Goal: Book appointment/travel/reservation

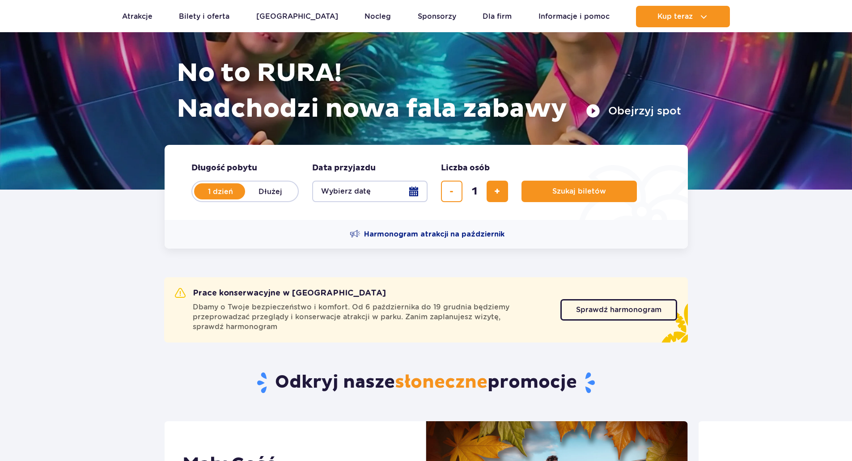
scroll to position [134, 0]
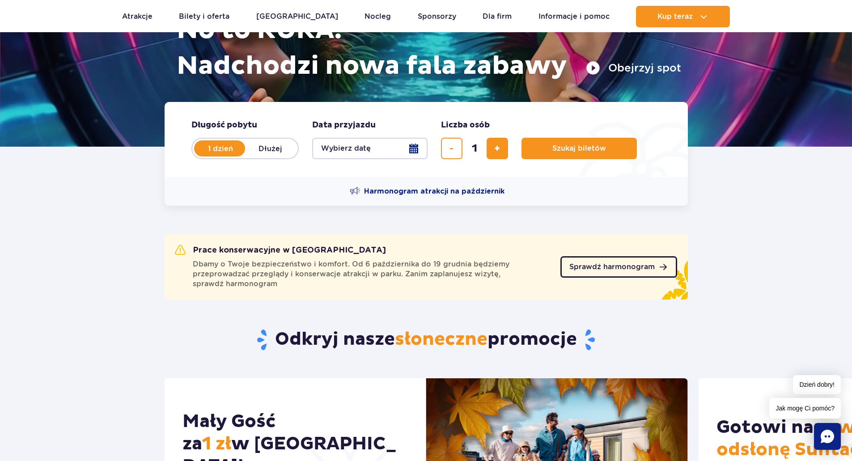
click at [619, 269] on span "Sprawdź harmonogram" at bounding box center [612, 267] width 85 height 7
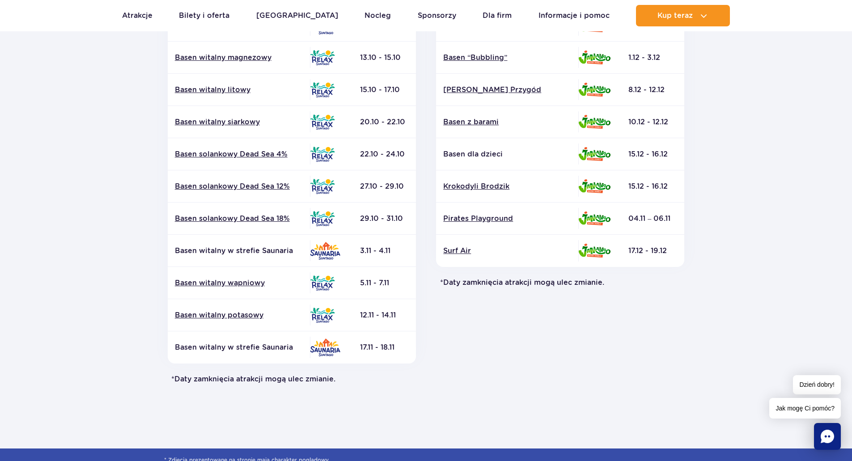
scroll to position [268, 0]
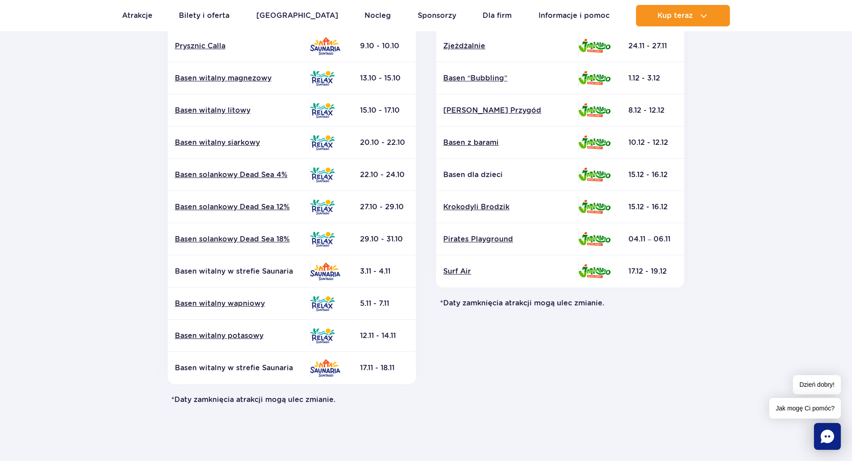
click at [348, 188] on td at bounding box center [331, 175] width 43 height 32
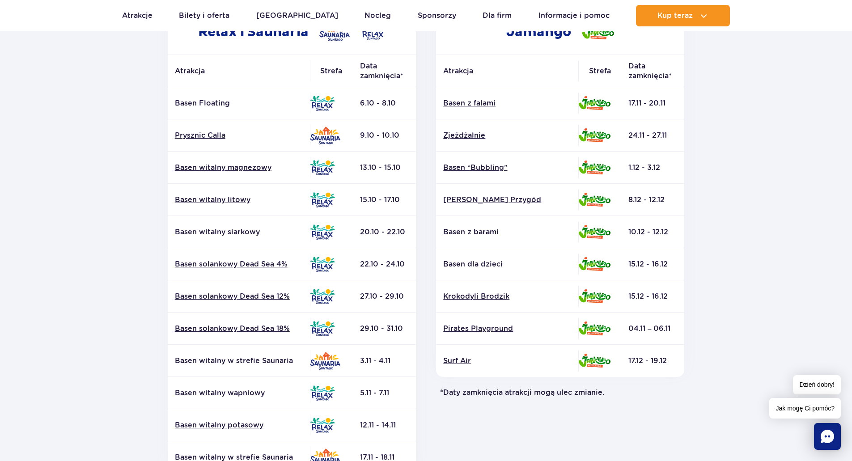
scroll to position [0, 0]
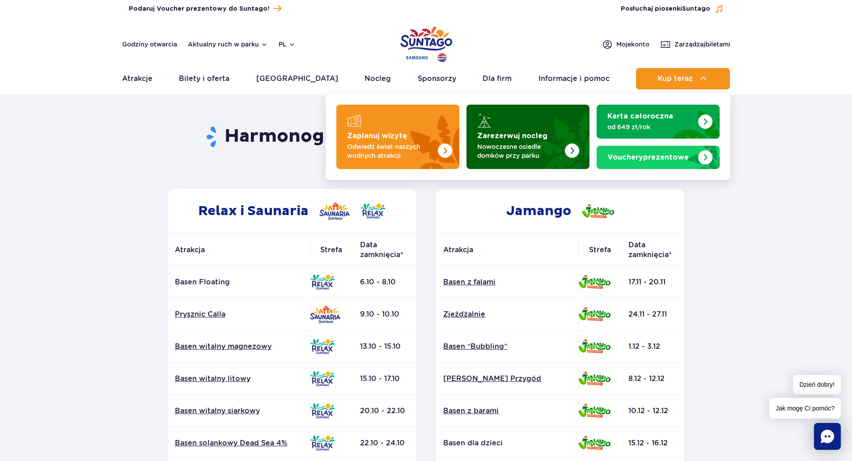
click at [558, 148] on p "Nowoczesne osiedle domków przy parku" at bounding box center [520, 151] width 87 height 18
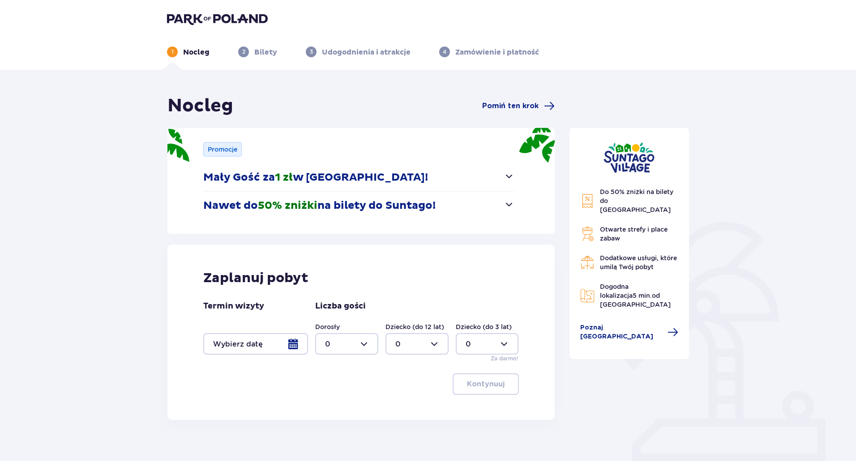
click at [263, 345] on div at bounding box center [255, 343] width 105 height 21
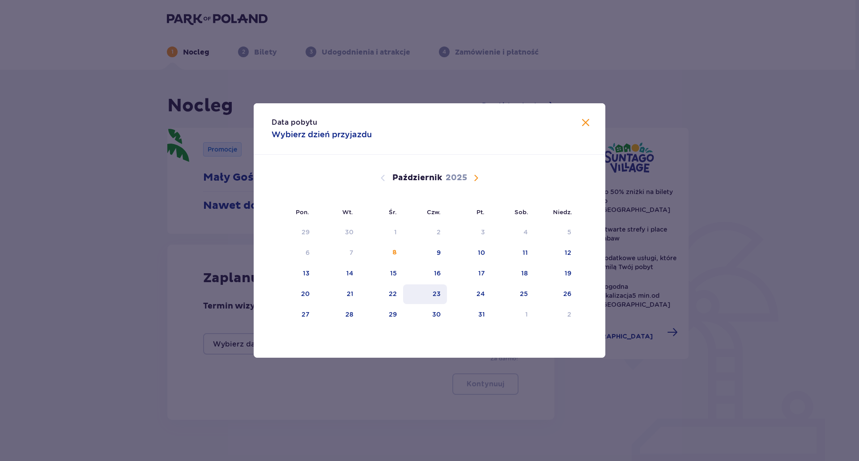
drag, startPoint x: 431, startPoint y: 297, endPoint x: 472, endPoint y: 292, distance: 41.5
click at [431, 296] on div "23" at bounding box center [425, 295] width 44 height 20
click at [520, 294] on div "25" at bounding box center [512, 295] width 43 height 20
type input "23.10.25 - 25.10.25"
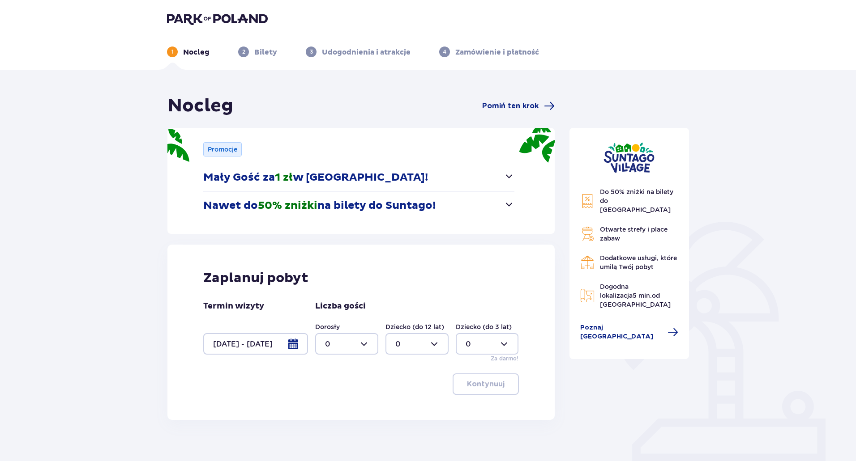
click at [371, 348] on div at bounding box center [346, 343] width 63 height 21
click at [346, 409] on div "2" at bounding box center [346, 409] width 43 height 10
type input "2"
click at [488, 384] on p "Kontynuuj" at bounding box center [486, 384] width 38 height 10
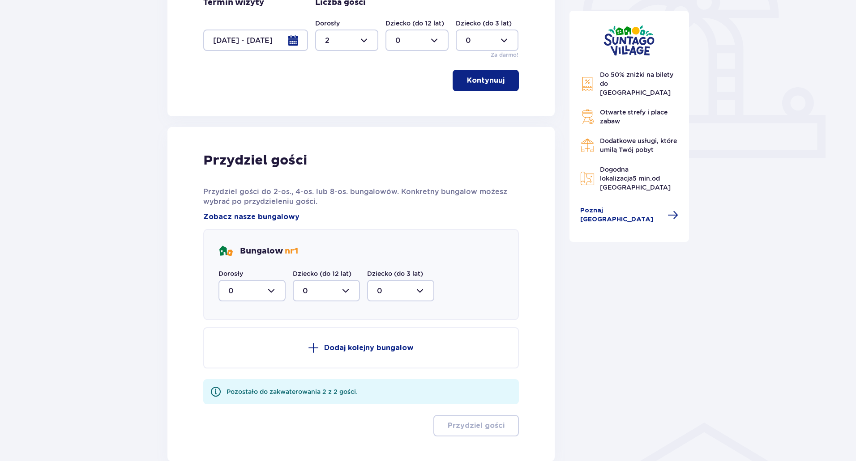
scroll to position [358, 0]
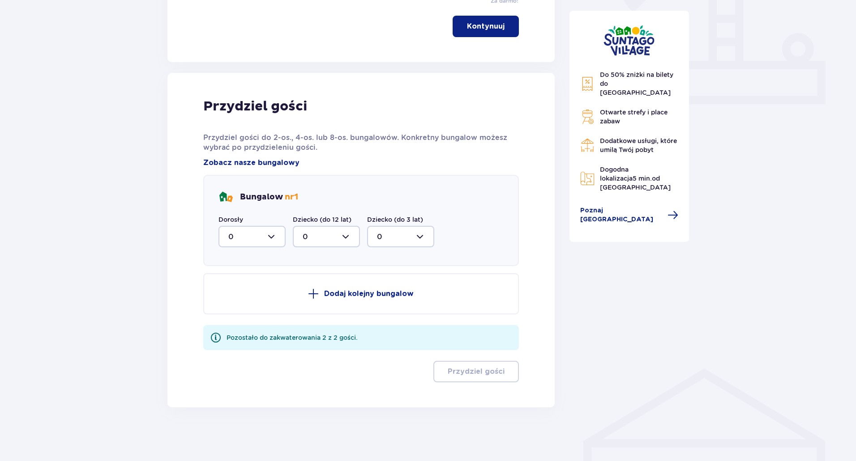
click at [273, 238] on div at bounding box center [251, 236] width 67 height 21
click at [254, 300] on div "2" at bounding box center [251, 302] width 47 height 10
type input "2"
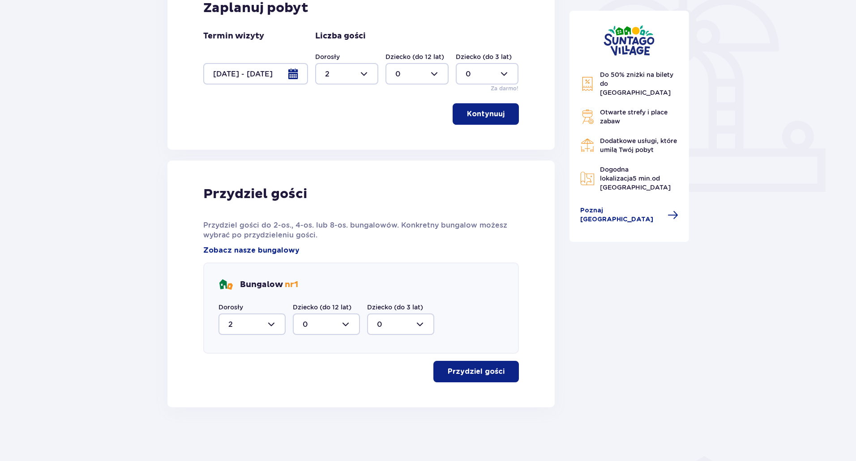
scroll to position [270, 0]
click at [448, 368] on p "Przydziel gości" at bounding box center [475, 372] width 57 height 10
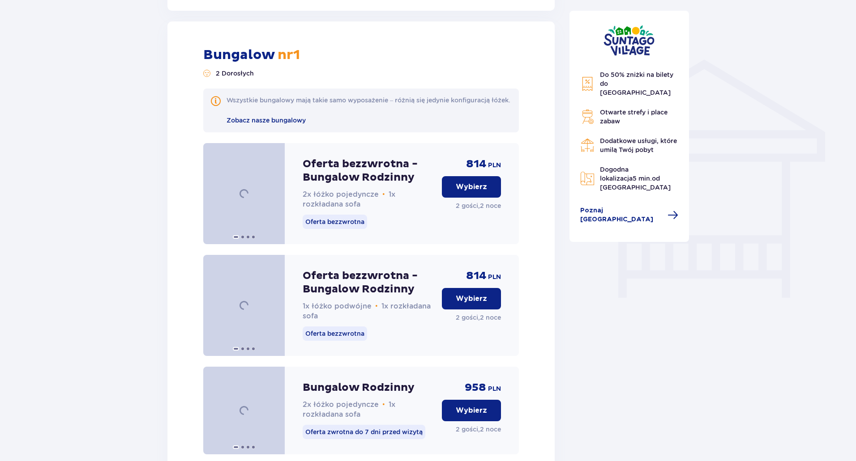
scroll to position [678, 0]
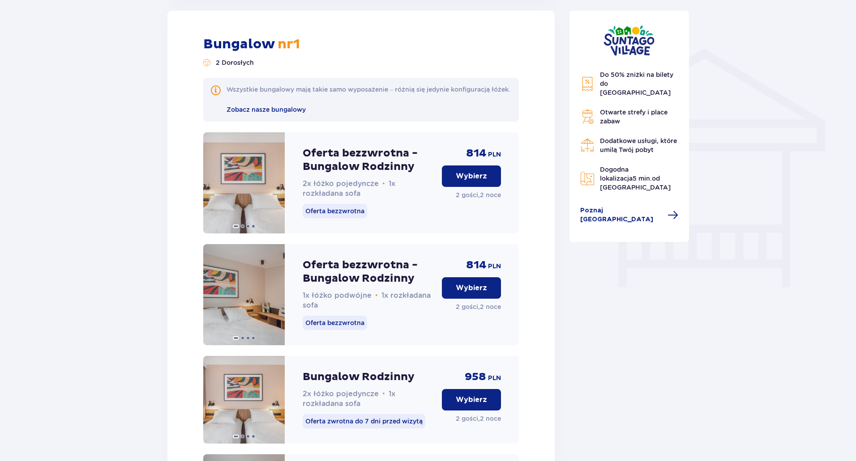
click at [620, 79] on p "Do 50% zniżki na bilety do parku Suntago" at bounding box center [639, 83] width 79 height 27
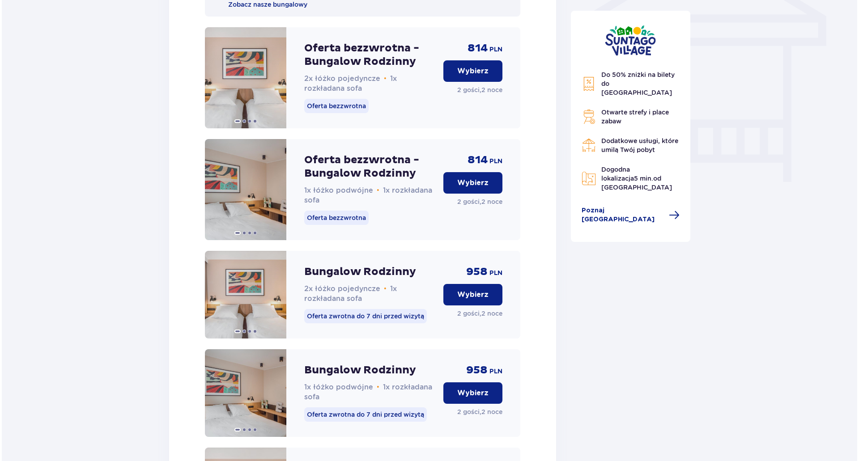
scroll to position [902, 0]
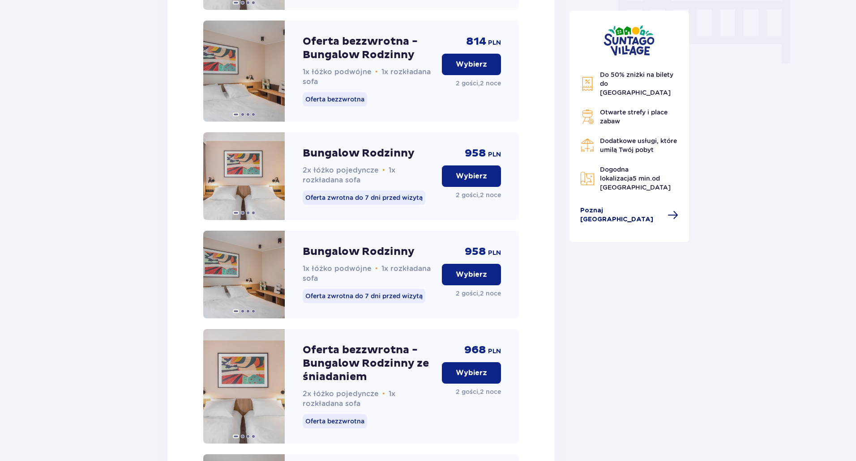
click at [629, 206] on span "Poznaj Suntago Village" at bounding box center [621, 215] width 82 height 18
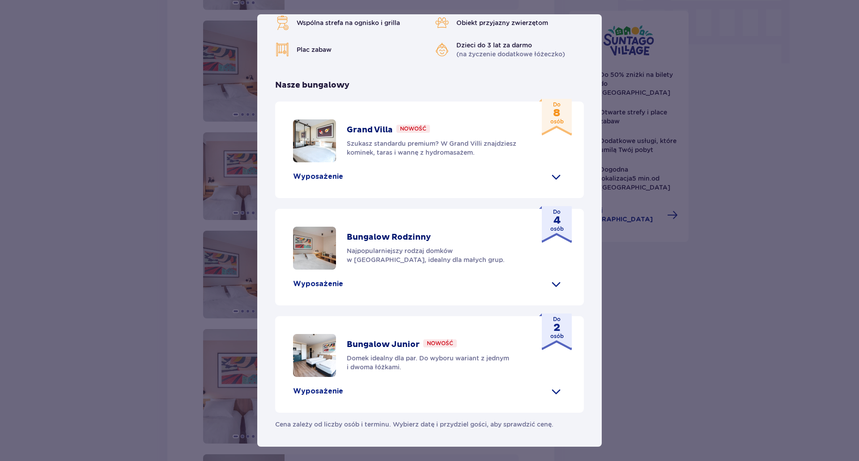
scroll to position [319, 0]
click at [330, 390] on p "Wyposażenie" at bounding box center [318, 392] width 50 height 10
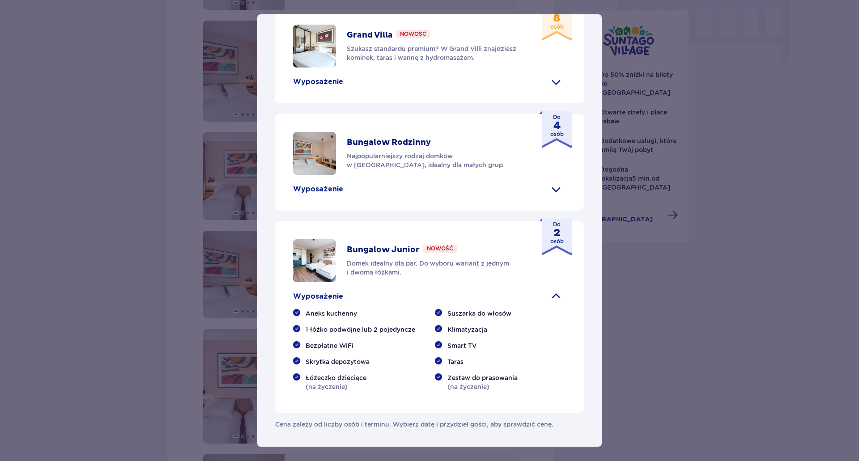
scroll to position [413, 0]
click at [409, 244] on div "Bungalow Junior Nowość Domek idealny dla par. Do wyboru wariant z jednym i dwom…" at bounding box center [429, 260] width 273 height 43
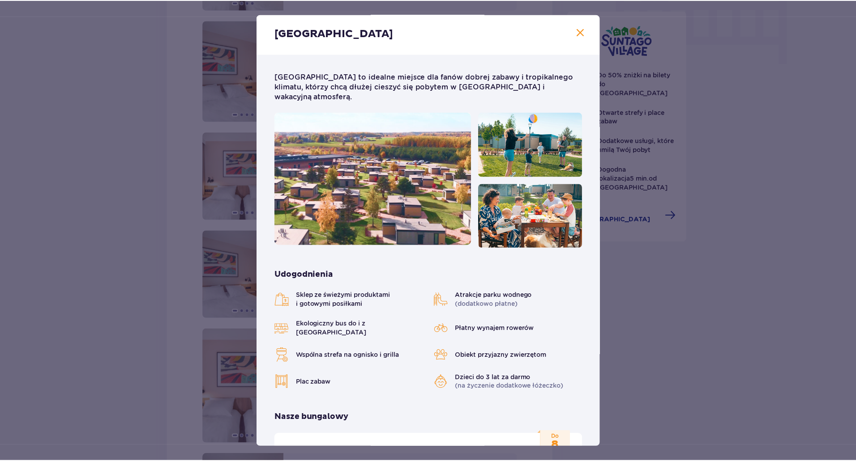
scroll to position [0, 0]
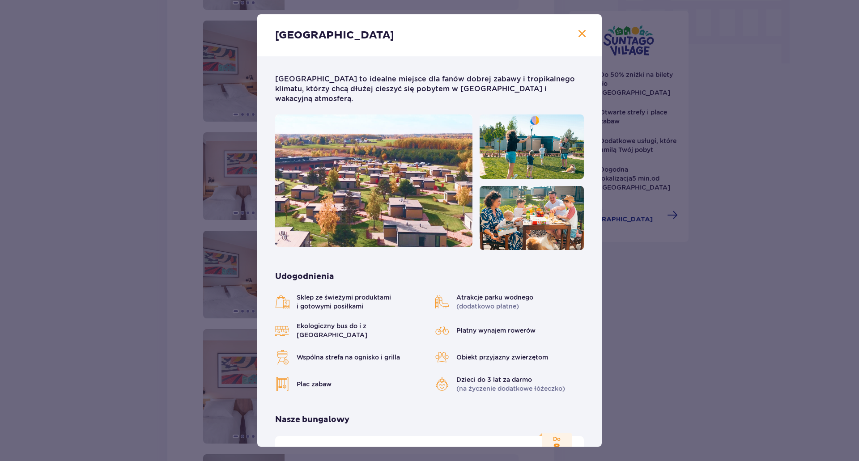
click at [579, 34] on span "Zamknij" at bounding box center [582, 34] width 11 height 11
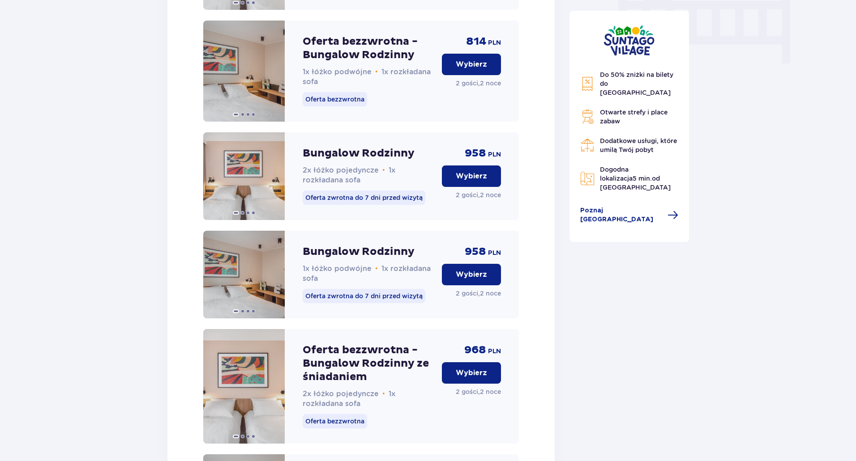
click at [635, 76] on span "Do 50% zniżki na bilety do parku Suntago" at bounding box center [636, 83] width 73 height 25
click at [357, 171] on div "Bungalow Rodzinny 2x łóżko pojedyncze • 1x rozkładana sofa" at bounding box center [368, 166] width 132 height 38
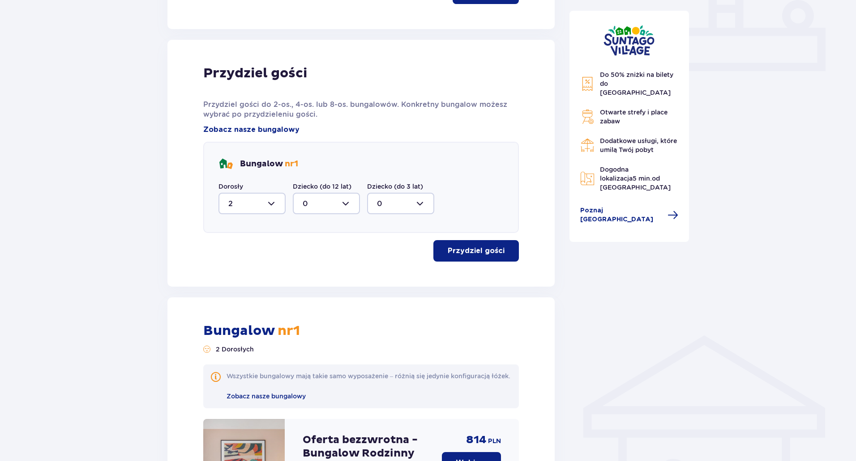
scroll to position [668, 0]
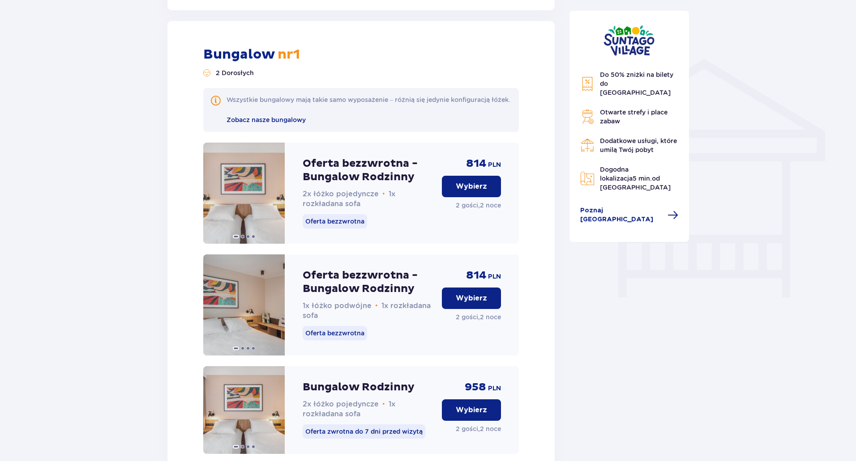
click at [487, 307] on button "Wybierz" at bounding box center [471, 298] width 59 height 21
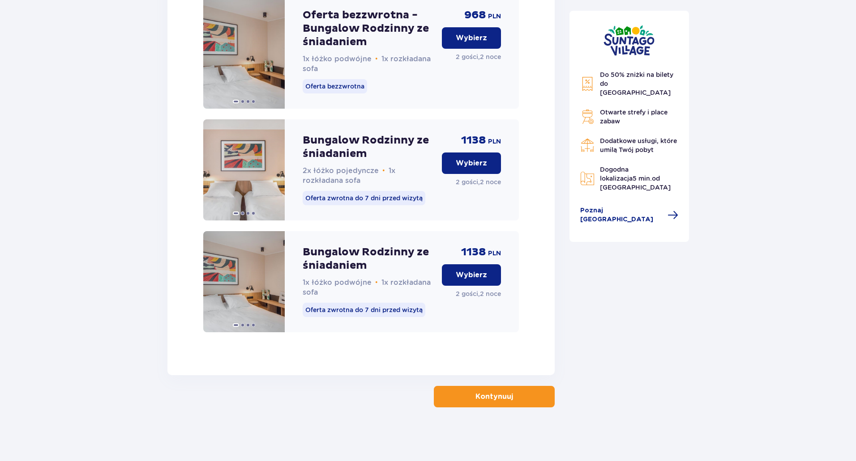
scroll to position [1371, 0]
click at [498, 393] on p "Kontynuuj" at bounding box center [494, 397] width 38 height 10
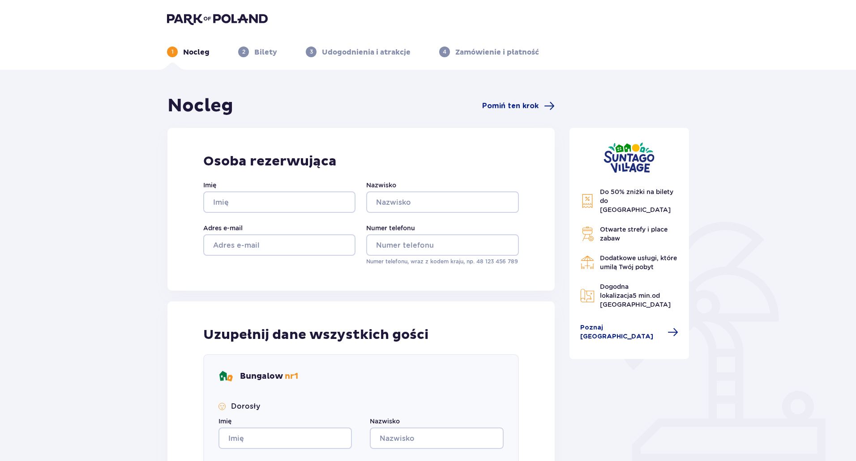
click at [501, 112] on div "Nocleg Pomiń ten krok" at bounding box center [360, 106] width 387 height 22
click at [501, 106] on span "Pomiń ten krok" at bounding box center [510, 106] width 56 height 10
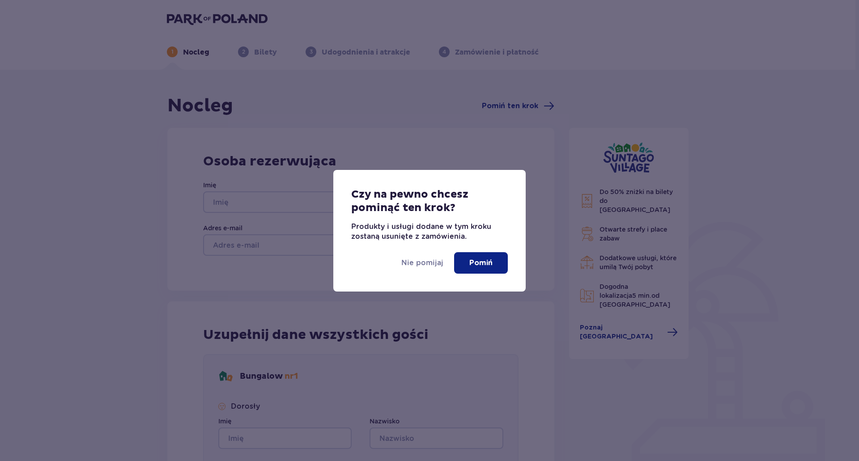
click at [478, 258] on p "Pomiń" at bounding box center [480, 263] width 23 height 10
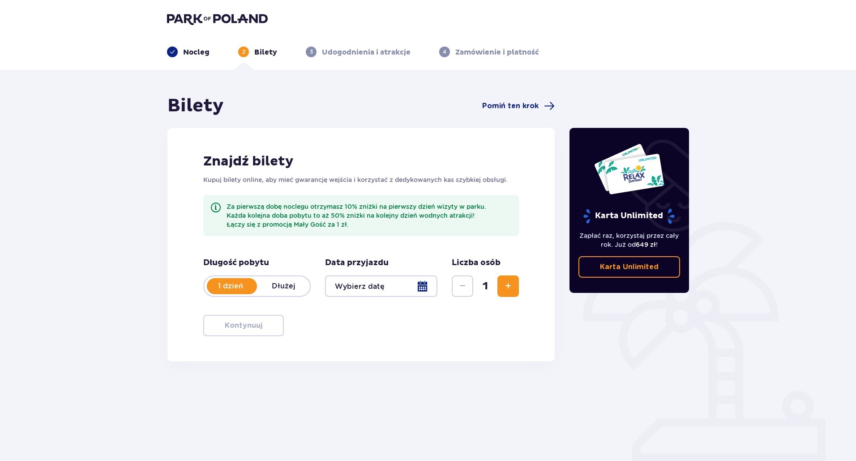
click at [626, 267] on p "Karta Unlimited" at bounding box center [629, 267] width 59 height 10
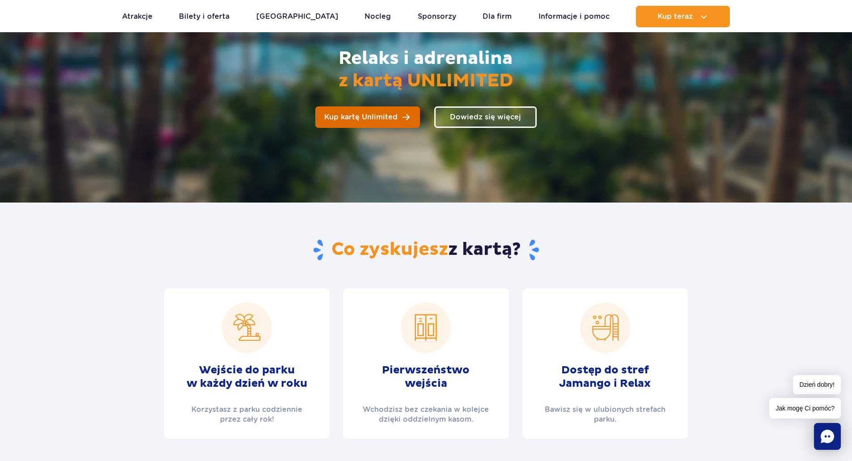
scroll to position [134, 0]
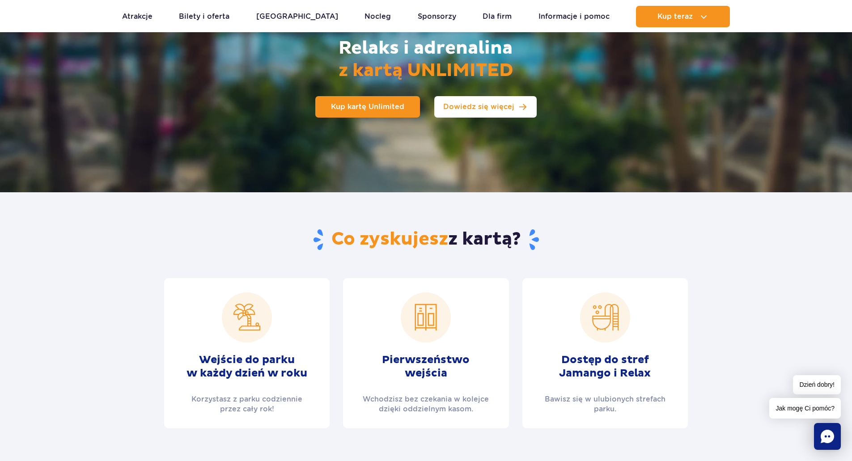
click at [460, 112] on link "Dowiedz się więcej" at bounding box center [485, 106] width 102 height 21
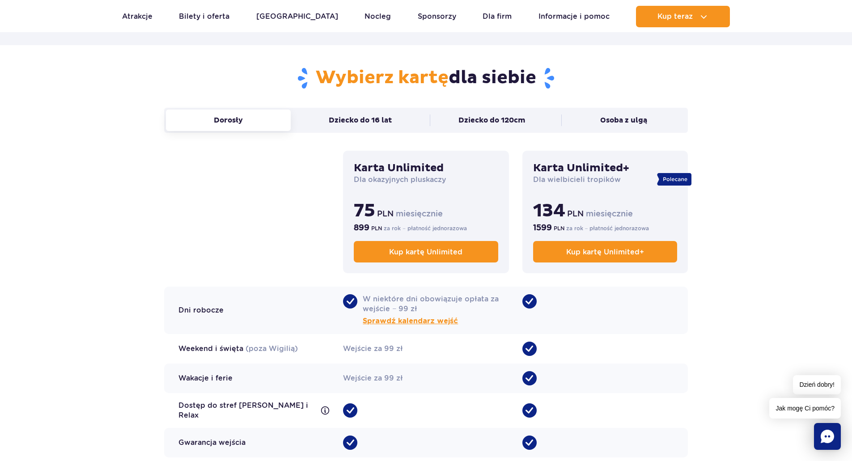
scroll to position [595, 0]
